Goal: Task Accomplishment & Management: Complete application form

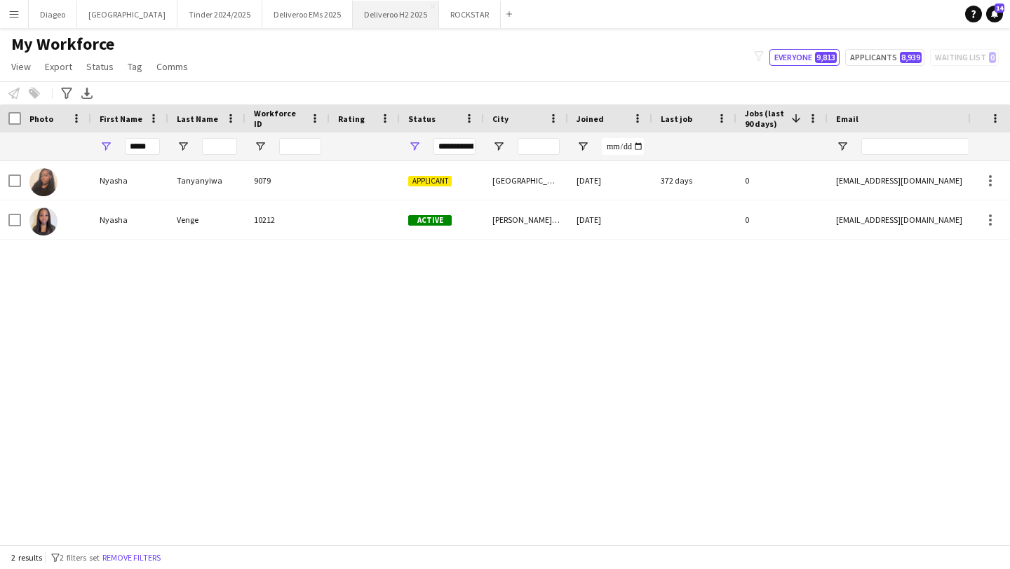
click at [358, 13] on button "Deliveroo H2 2025 Close" at bounding box center [396, 14] width 86 height 27
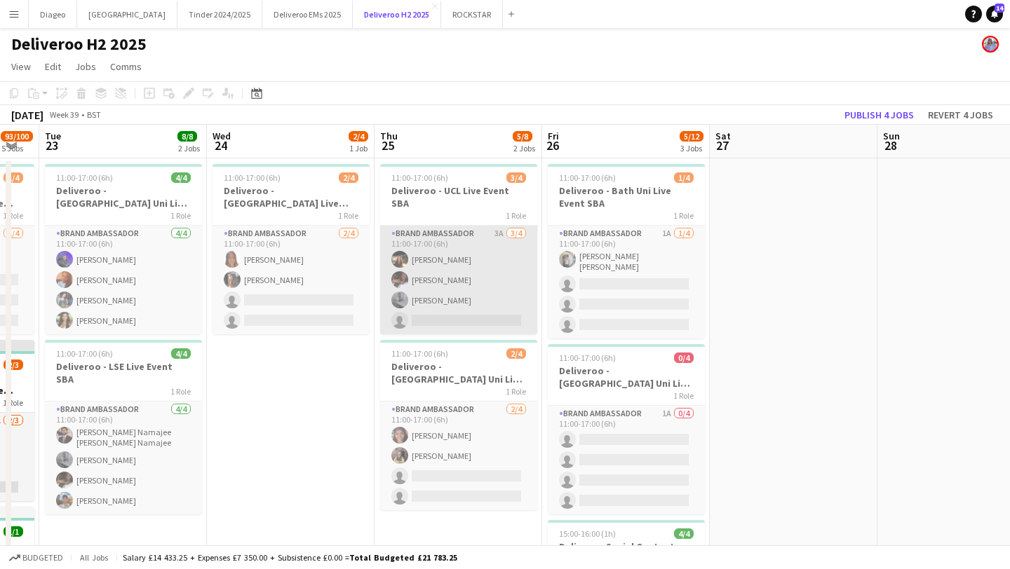
scroll to position [0, 292]
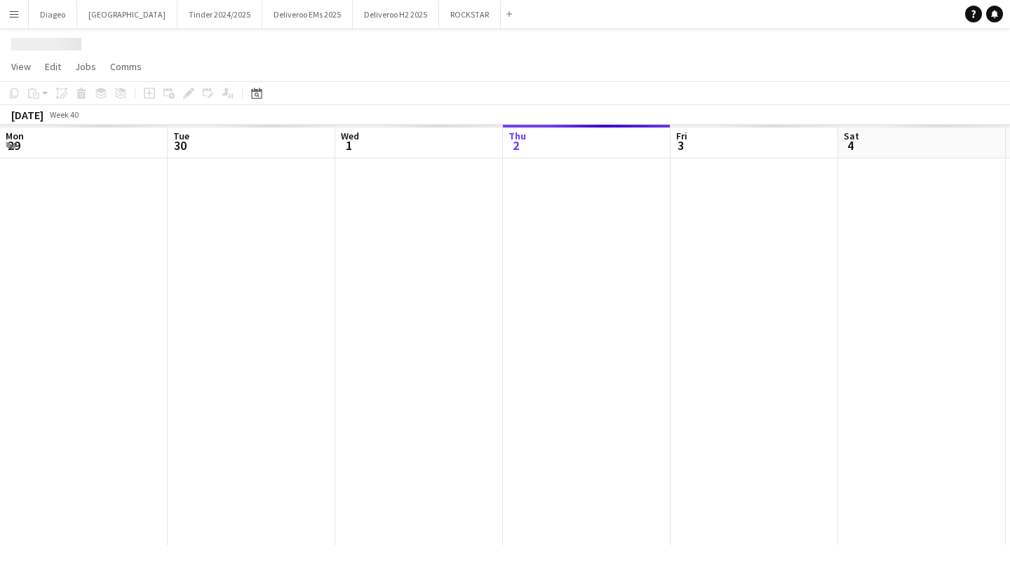
scroll to position [0, 335]
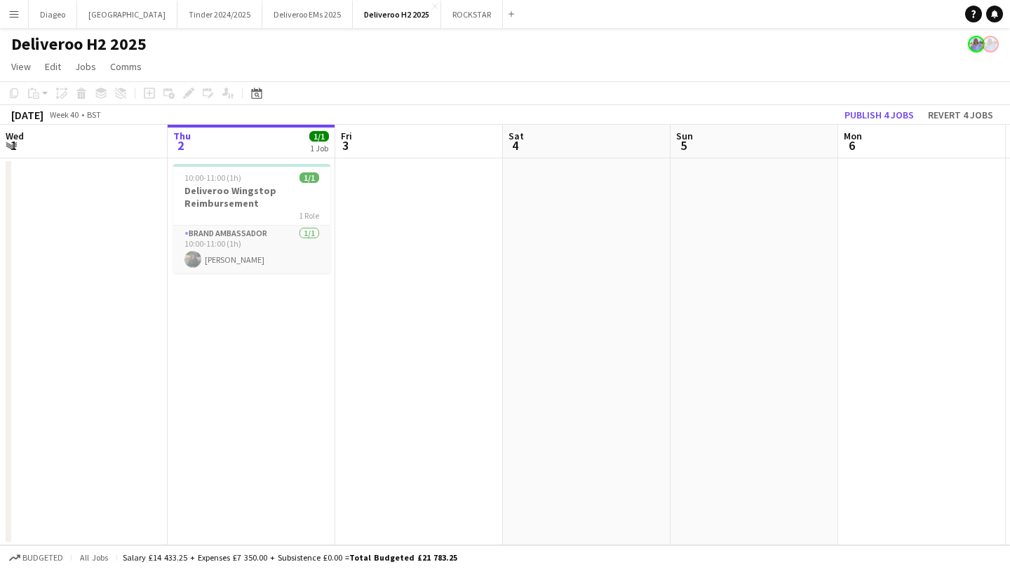
click at [15, 8] on app-icon "Menu" at bounding box center [13, 13] width 11 height 11
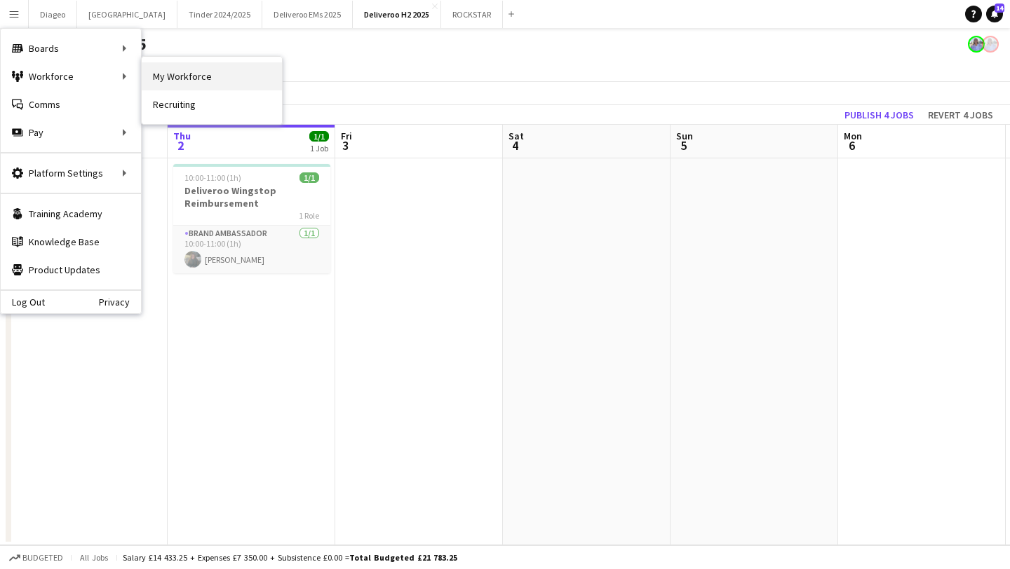
click at [177, 73] on link "My Workforce" at bounding box center [212, 76] width 140 height 28
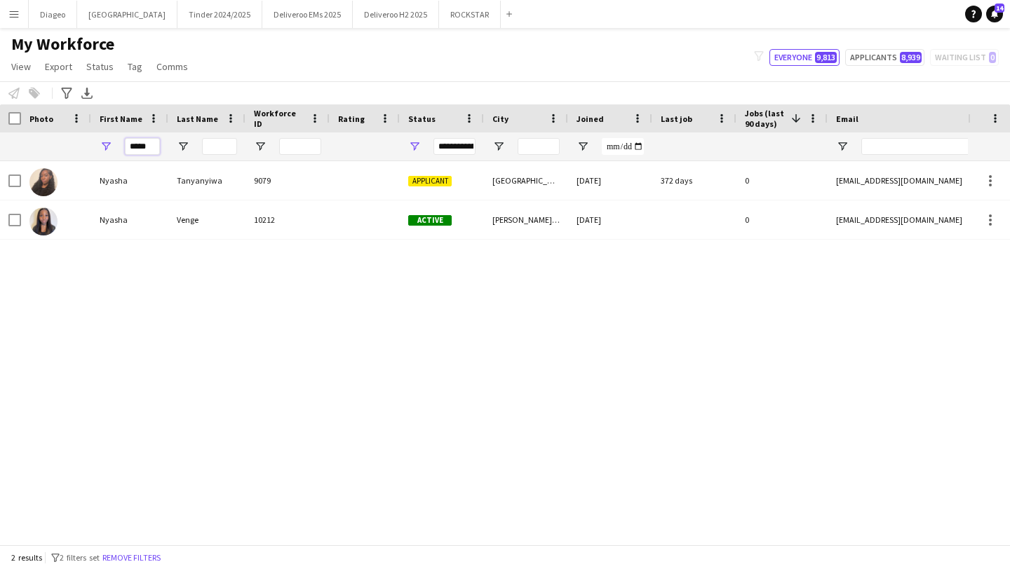
drag, startPoint x: 149, startPoint y: 149, endPoint x: 92, endPoint y: 149, distance: 56.8
click at [93, 149] on div "*****" at bounding box center [129, 147] width 77 height 28
type input "*"
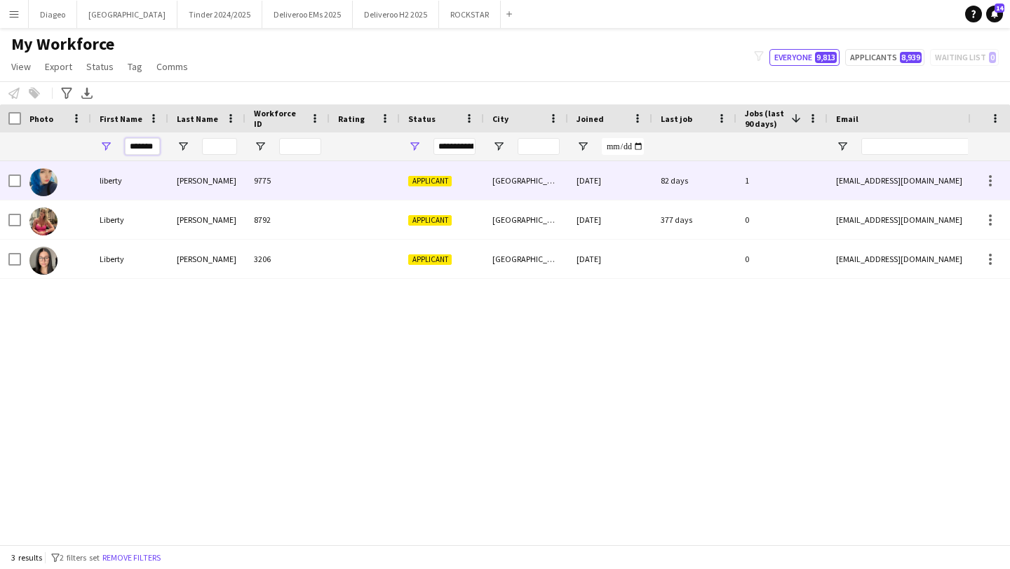
type input "*******"
click at [226, 189] on div "[PERSON_NAME]" at bounding box center [206, 180] width 77 height 39
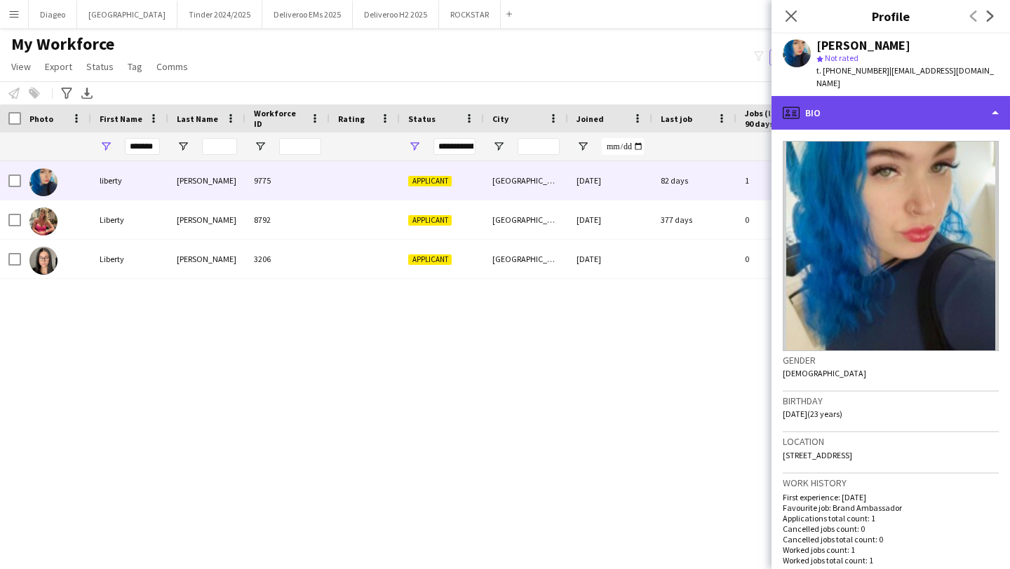
click at [923, 108] on div "profile Bio" at bounding box center [890, 113] width 238 height 34
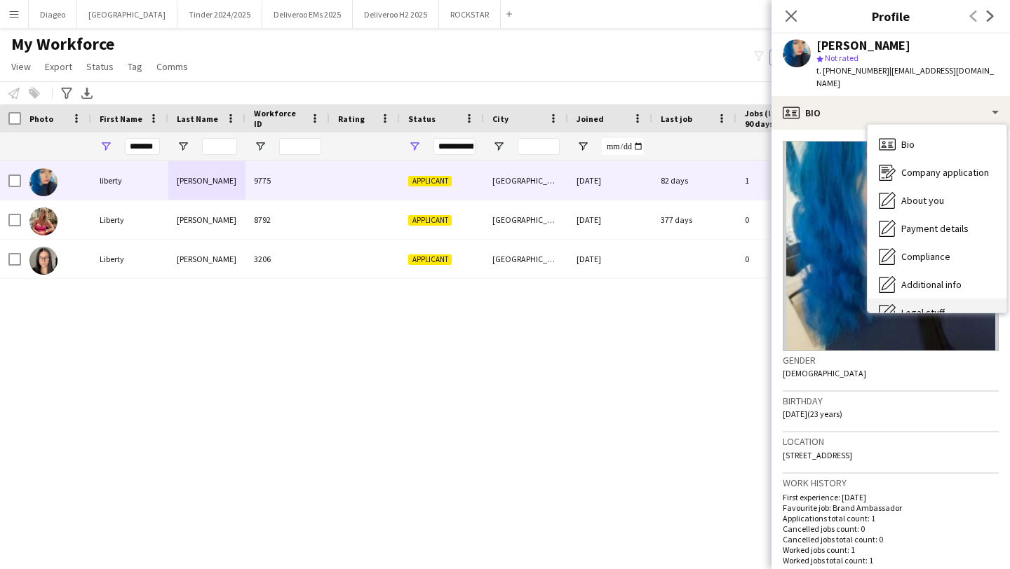
click at [926, 299] on div "Legal stuff Legal stuff" at bounding box center [936, 313] width 139 height 28
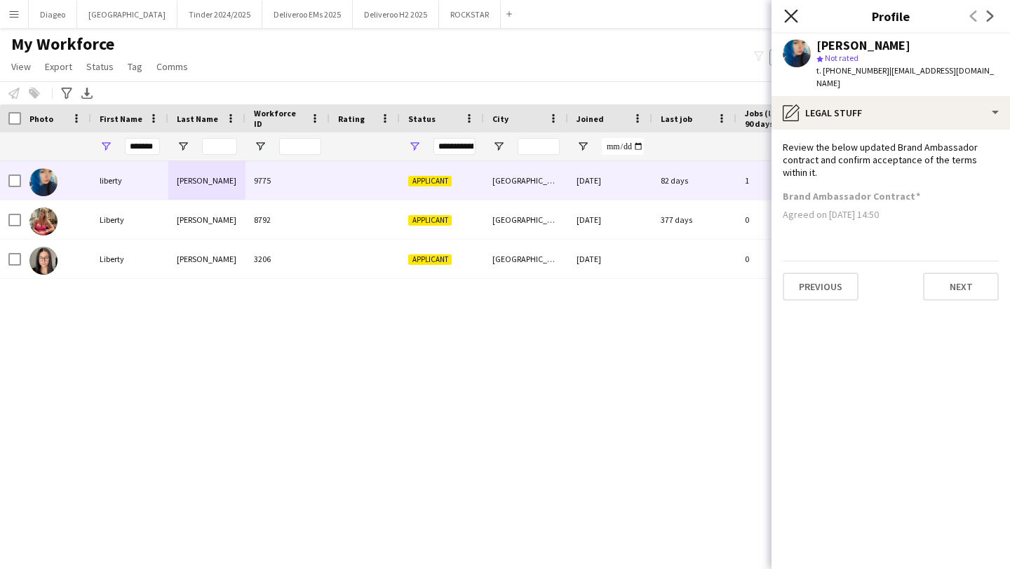
click at [786, 15] on icon "Close pop-in" at bounding box center [790, 15] width 13 height 13
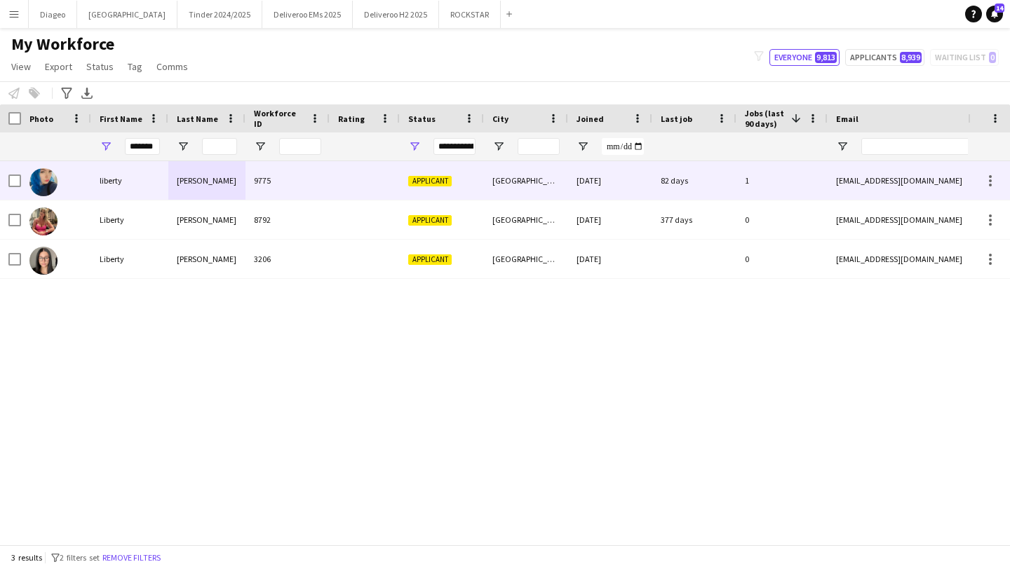
click at [699, 178] on div "82 days" at bounding box center [694, 180] width 84 height 39
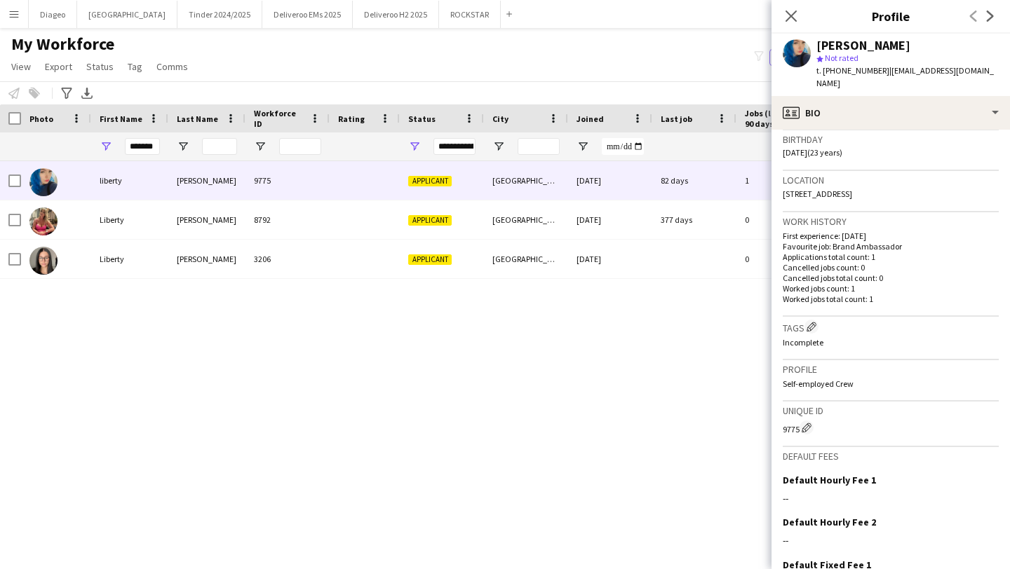
scroll to position [374, 0]
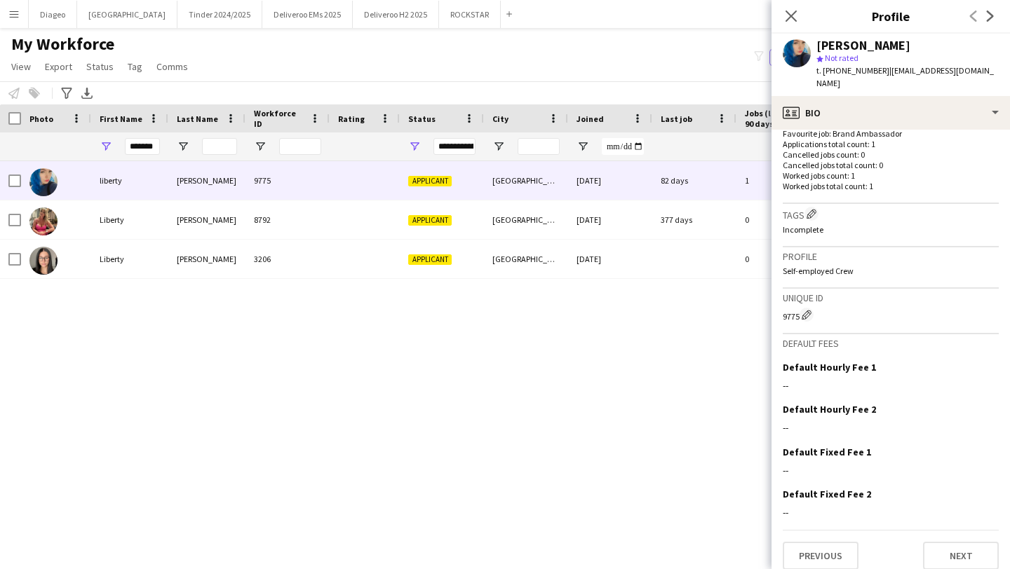
click at [797, 23] on app-icon "Close pop-in" at bounding box center [791, 16] width 17 height 17
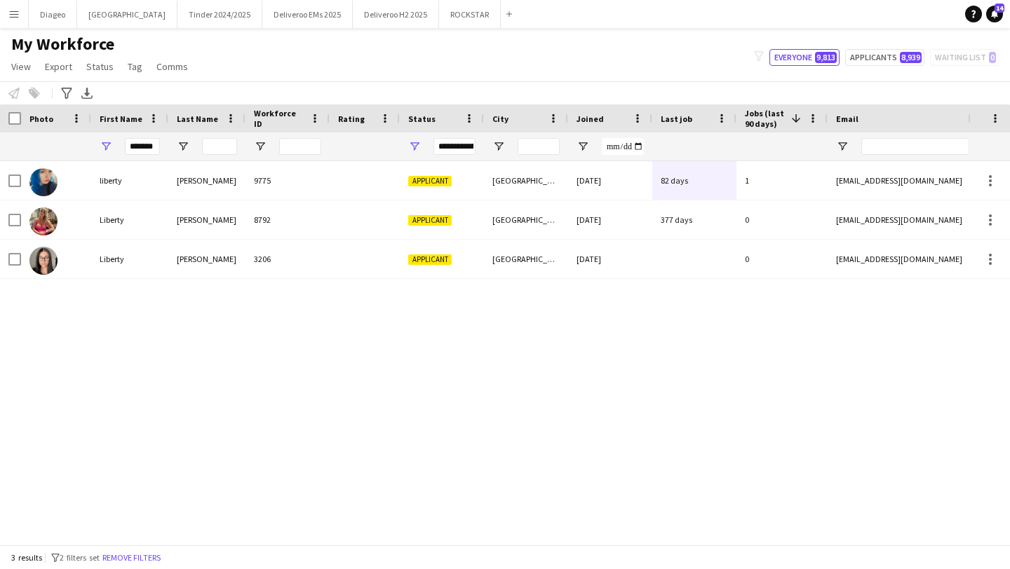
click at [733, 148] on div at bounding box center [694, 147] width 84 height 28
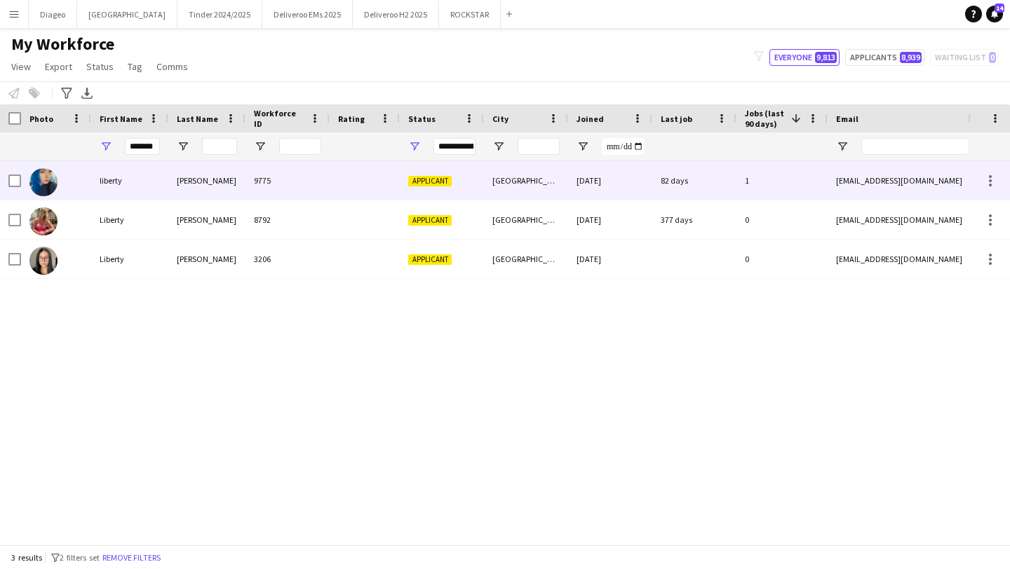
click at [745, 173] on div "1" at bounding box center [781, 180] width 91 height 39
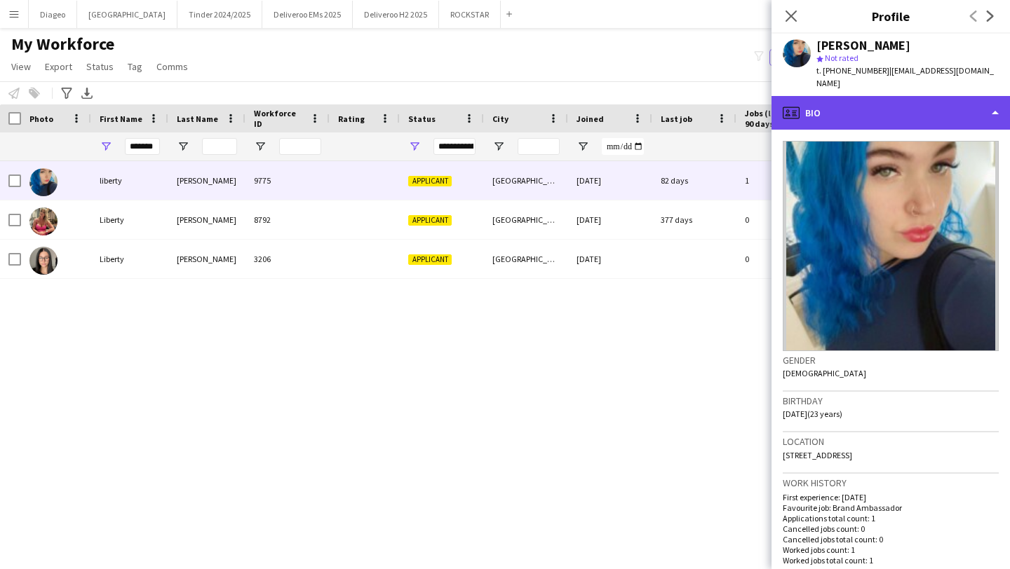
click at [888, 102] on div "profile Bio" at bounding box center [890, 113] width 238 height 34
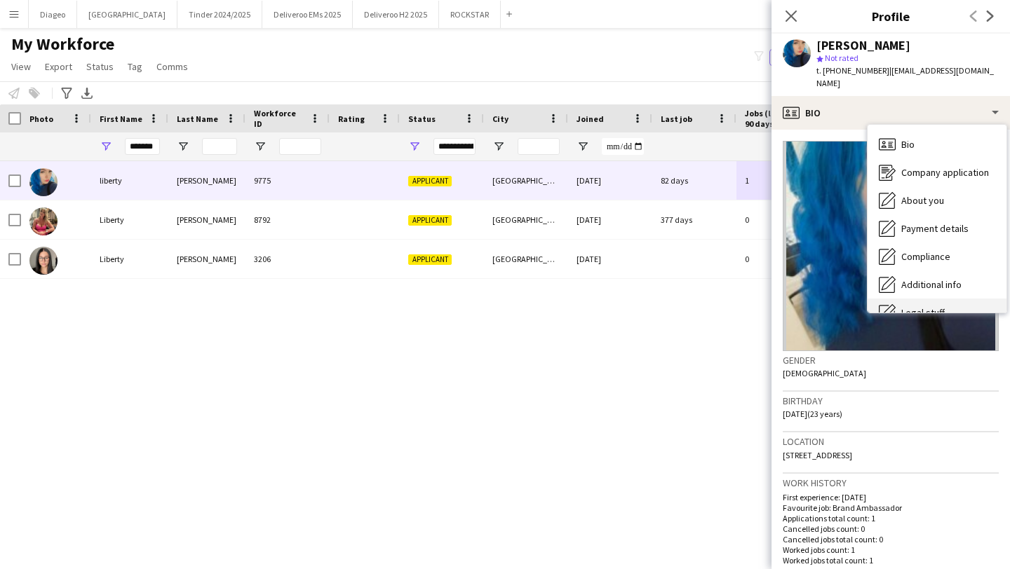
click at [916, 299] on div "Legal stuff Legal stuff" at bounding box center [936, 313] width 139 height 28
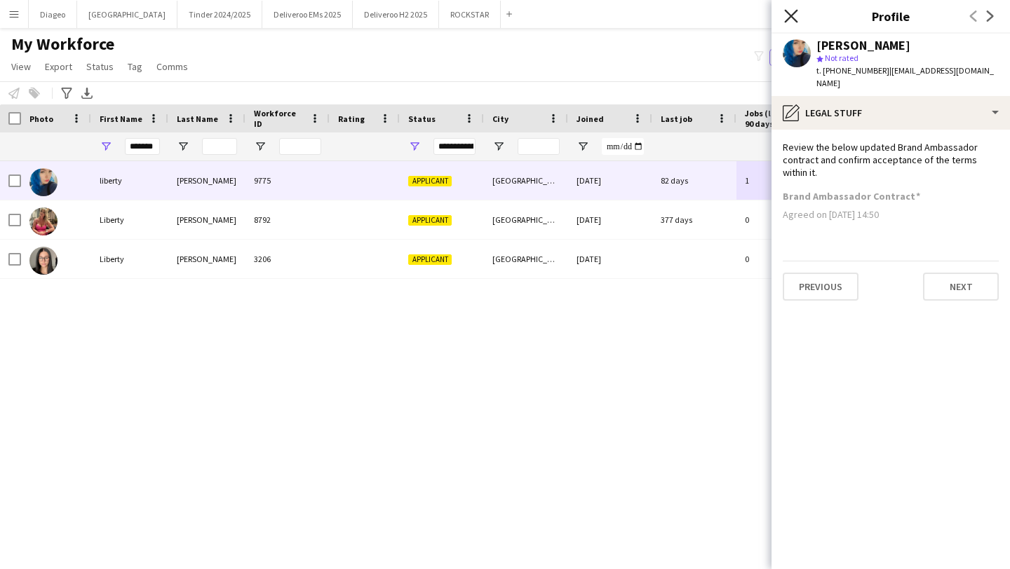
click at [788, 15] on icon "Close pop-in" at bounding box center [790, 15] width 13 height 13
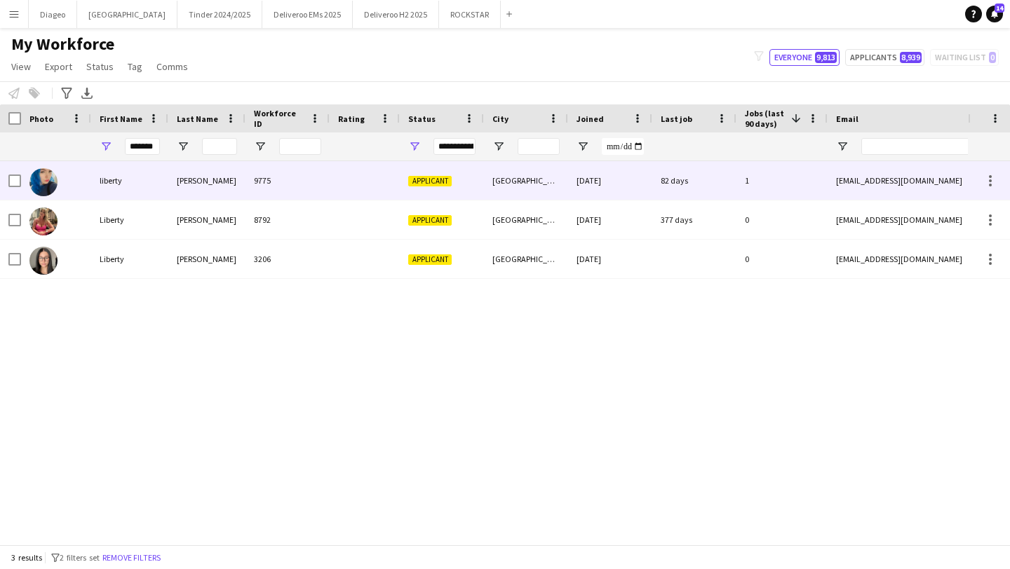
click at [779, 179] on div "1" at bounding box center [781, 180] width 91 height 39
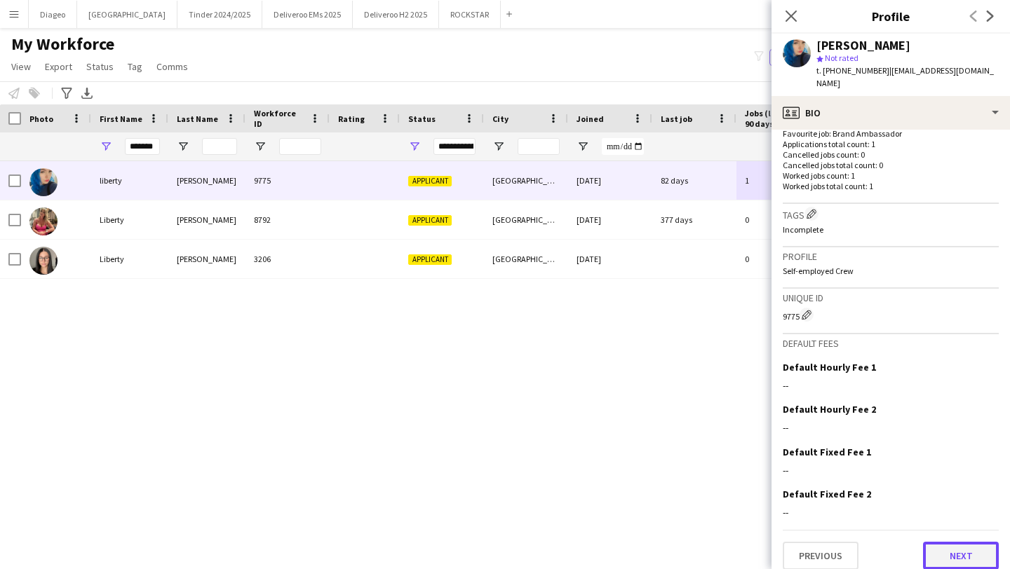
click at [973, 548] on button "Next" at bounding box center [961, 556] width 76 height 28
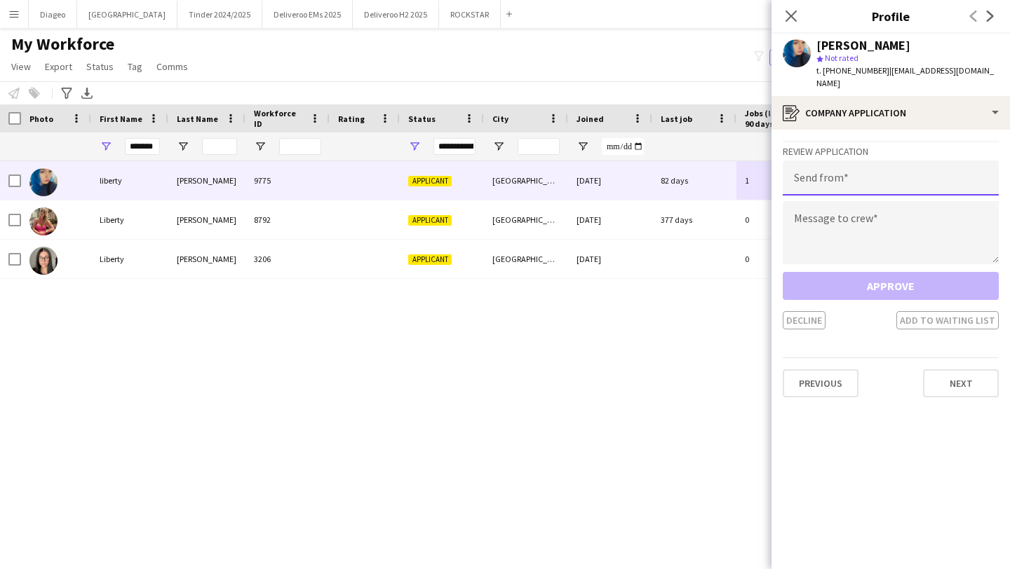
click at [848, 166] on input "email" at bounding box center [891, 178] width 216 height 35
click at [893, 248] on textarea at bounding box center [891, 232] width 216 height 63
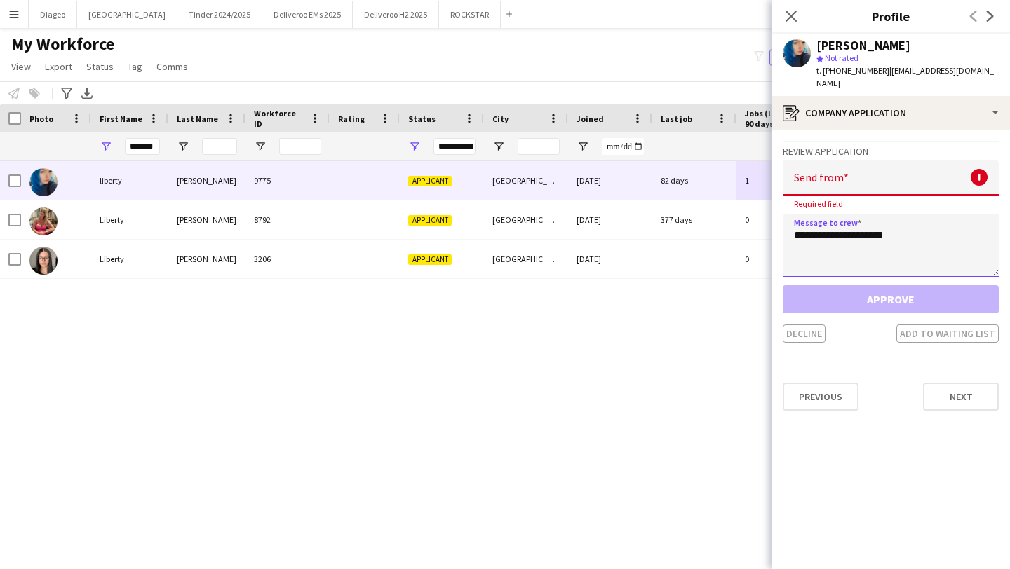
type textarea "**********"
click at [882, 198] on div "Required field." at bounding box center [891, 203] width 216 height 11
click at [881, 171] on input "email" at bounding box center [891, 178] width 216 height 35
paste input "**********"
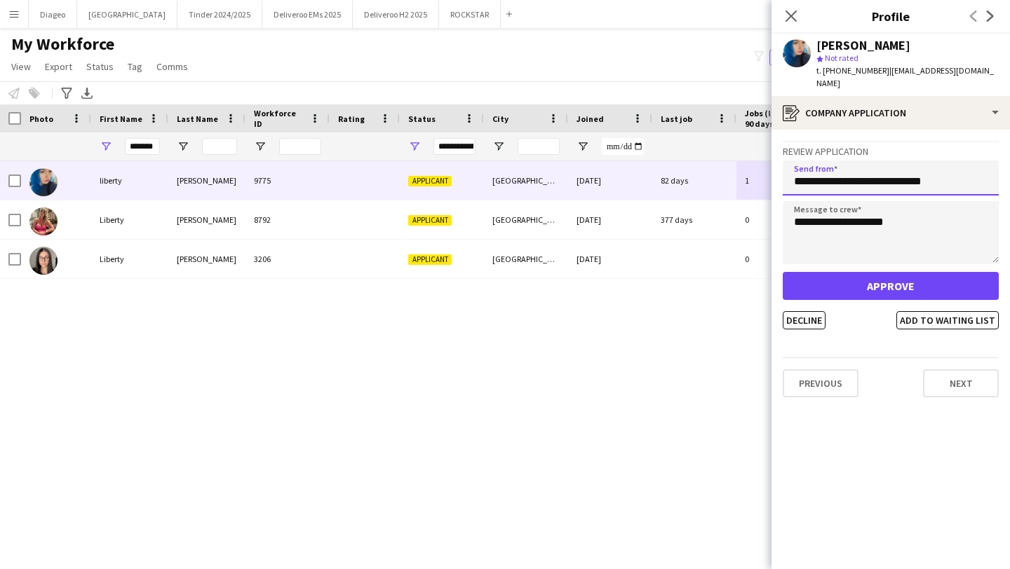
type input "**********"
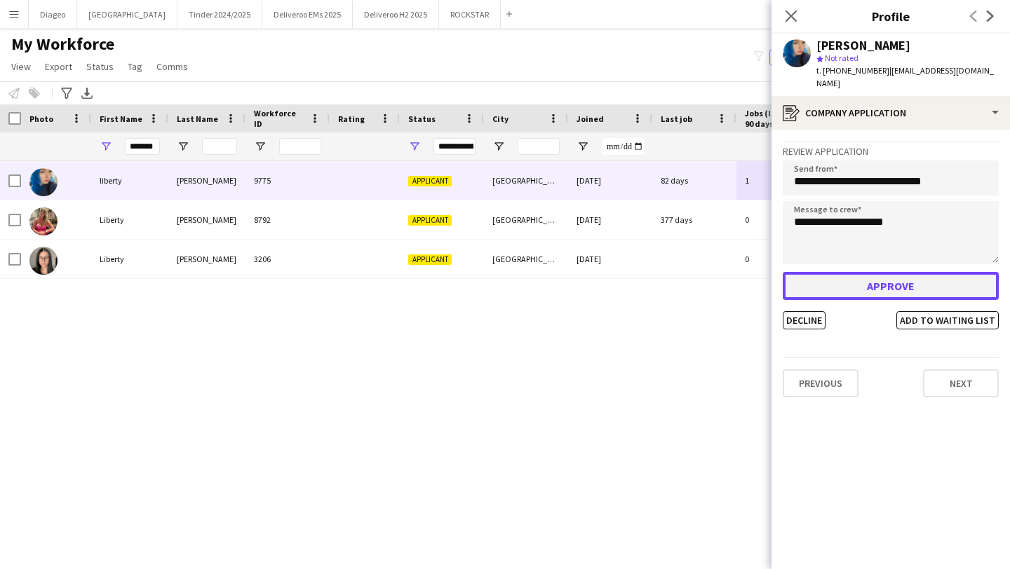
click at [909, 272] on button "Approve" at bounding box center [891, 286] width 216 height 28
